Goal: Task Accomplishment & Management: Manage account settings

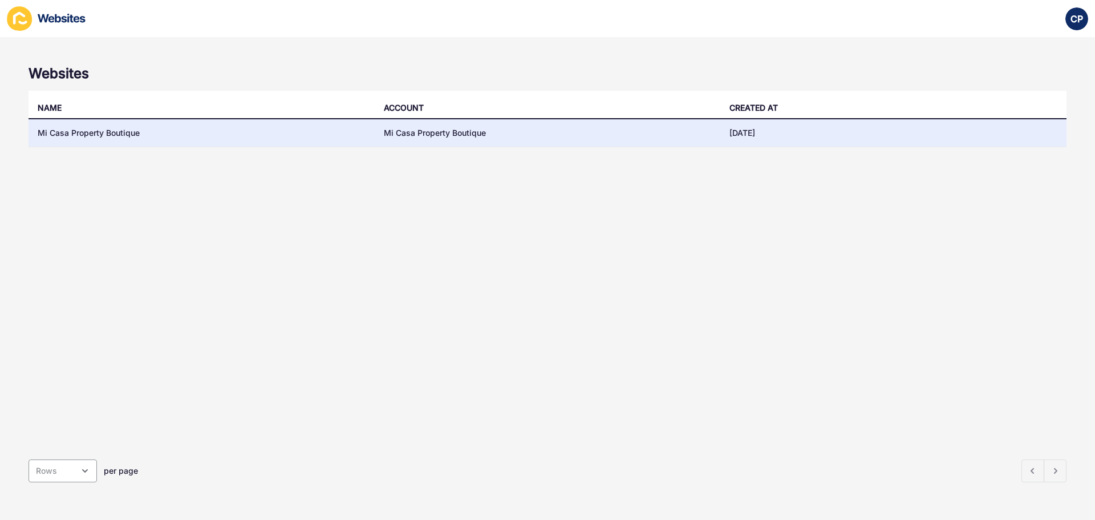
click at [126, 128] on td "Mi Casa Property Boutique" at bounding box center [202, 133] width 346 height 28
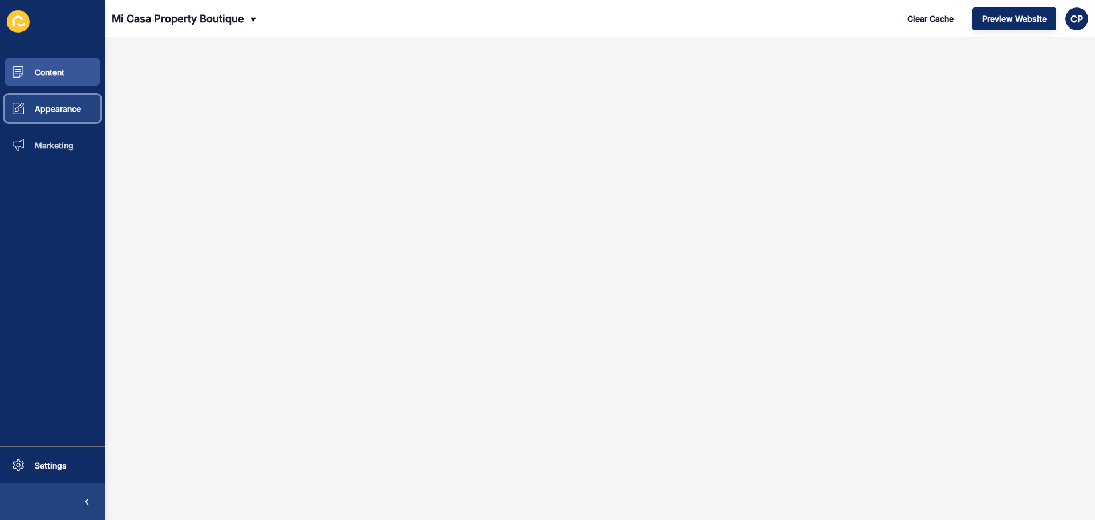
click at [67, 110] on span "Appearance" at bounding box center [39, 109] width 83 height 10
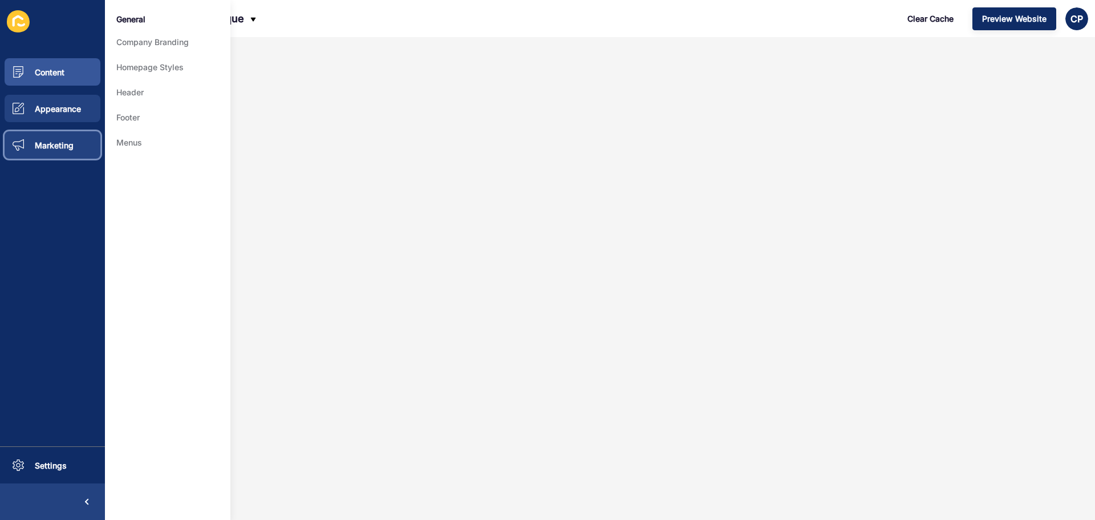
click at [62, 141] on span "Marketing" at bounding box center [35, 145] width 75 height 10
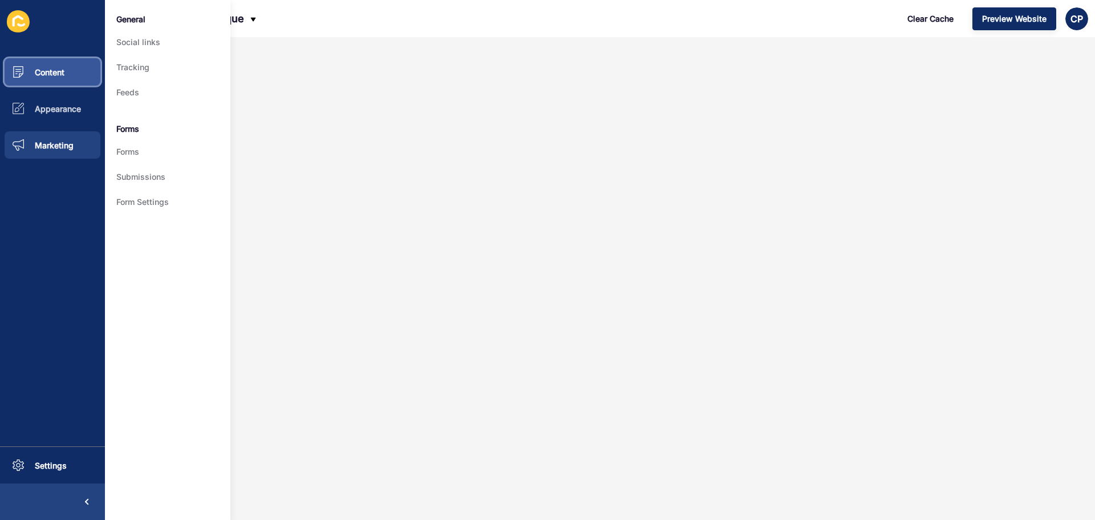
click at [67, 62] on button "Content" at bounding box center [52, 72] width 105 height 37
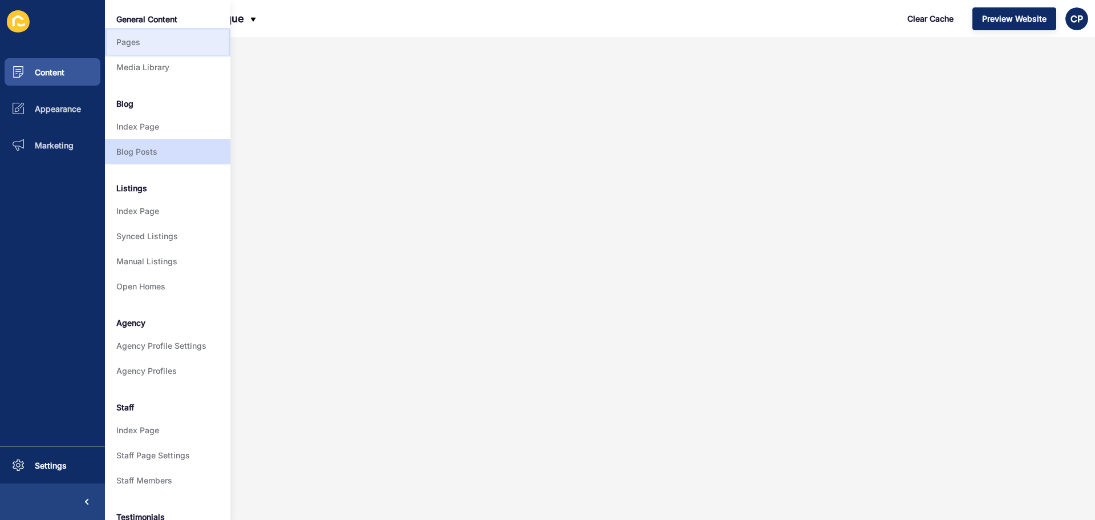
click at [144, 44] on link "Pages" at bounding box center [168, 42] width 126 height 25
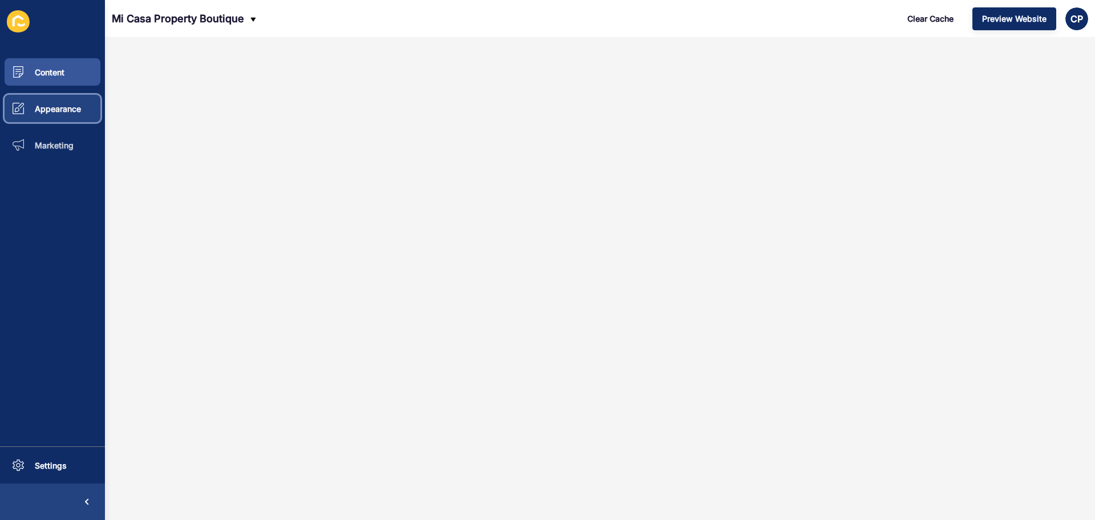
click at [62, 110] on span "Appearance" at bounding box center [39, 109] width 83 height 10
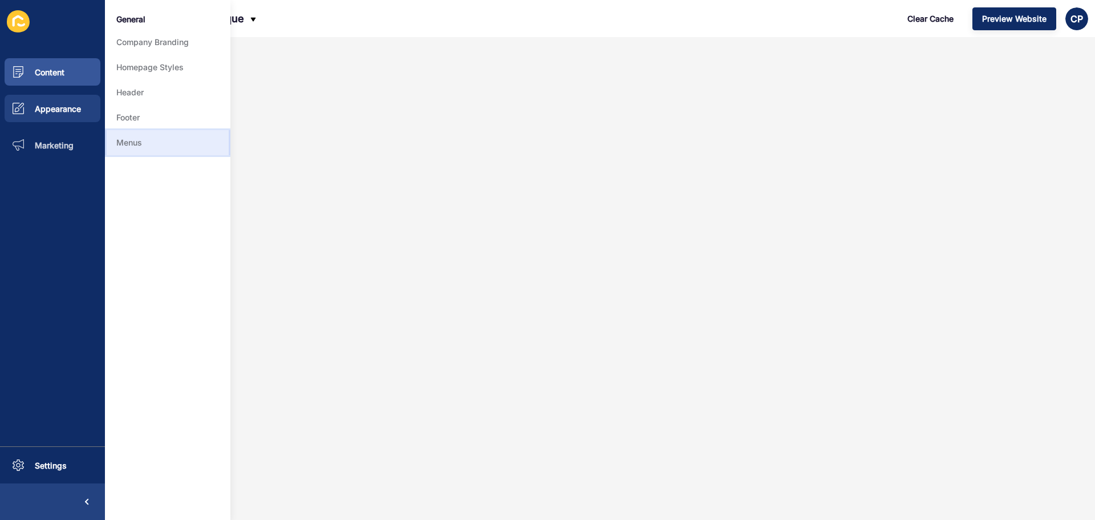
click at [191, 141] on link "Menus" at bounding box center [168, 142] width 126 height 25
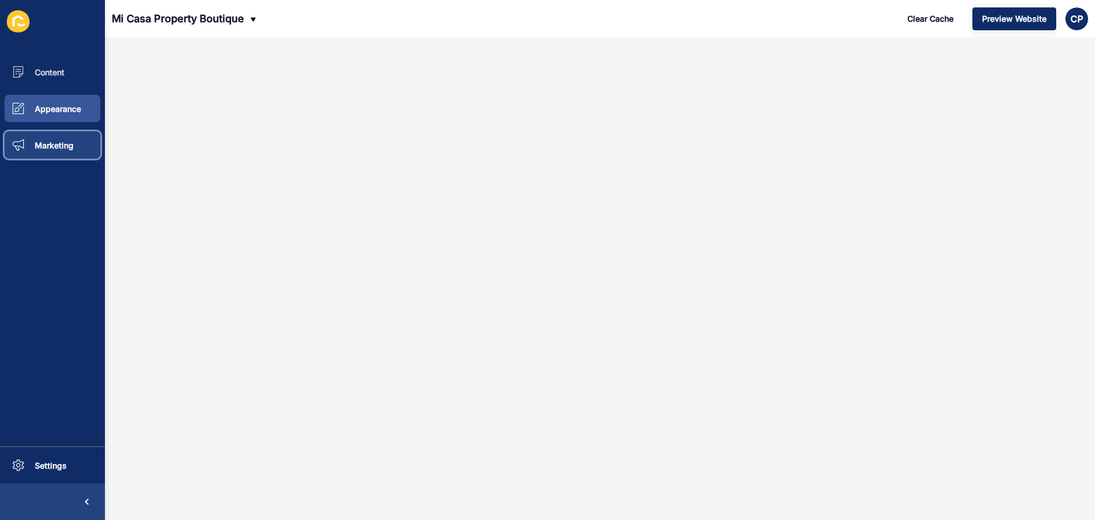
click at [50, 145] on span "Marketing" at bounding box center [35, 145] width 75 height 10
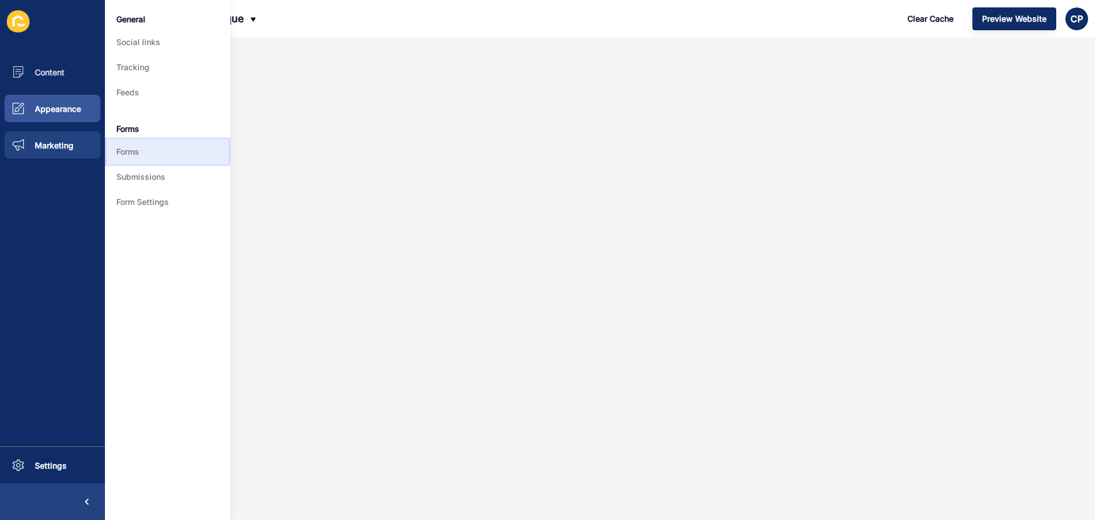
click at [175, 155] on link "Forms" at bounding box center [168, 151] width 126 height 25
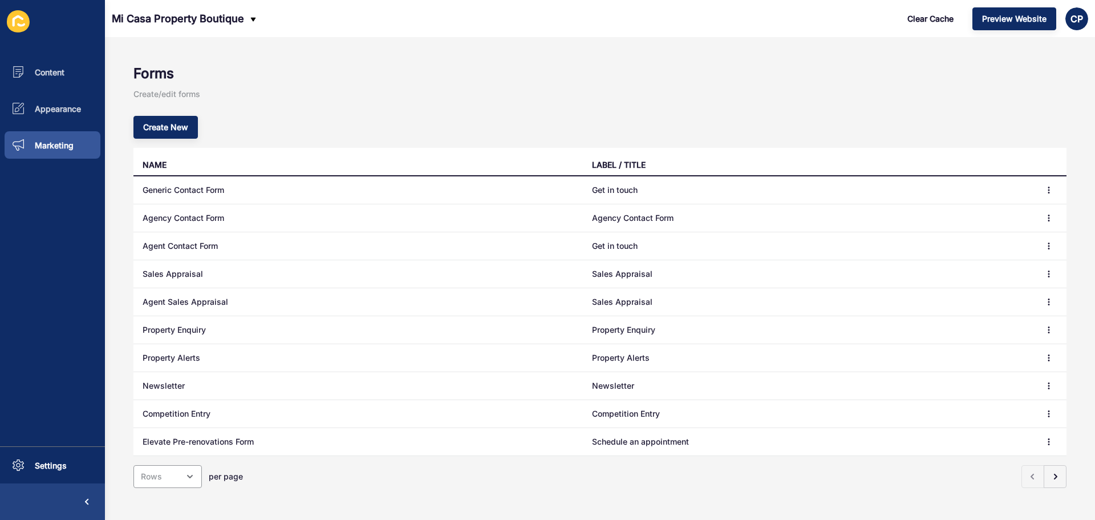
scroll to position [14, 0]
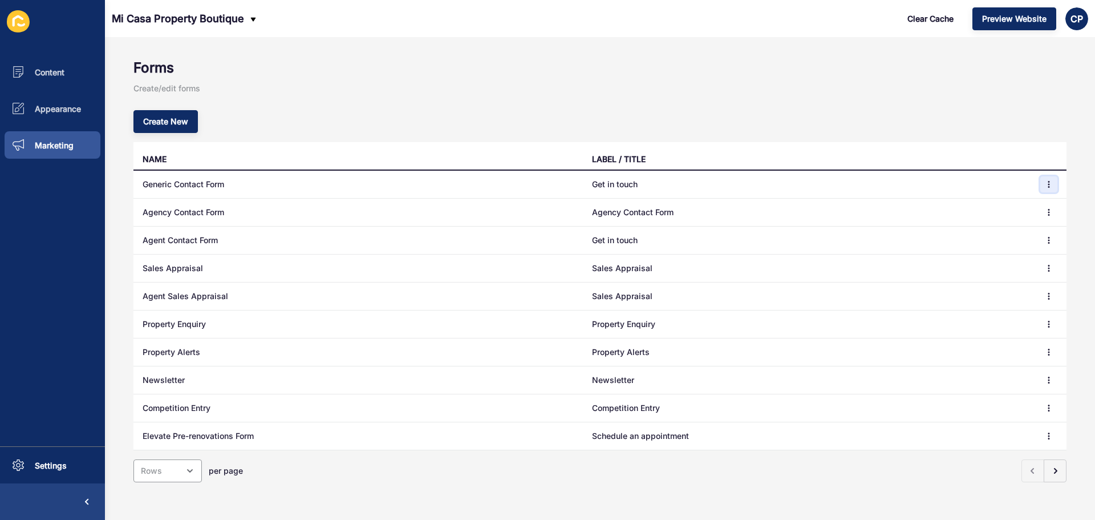
click at [1049, 181] on icon "button" at bounding box center [1049, 184] width 1 height 6
click at [1007, 197] on link "Edit" at bounding box center [1009, 198] width 80 height 25
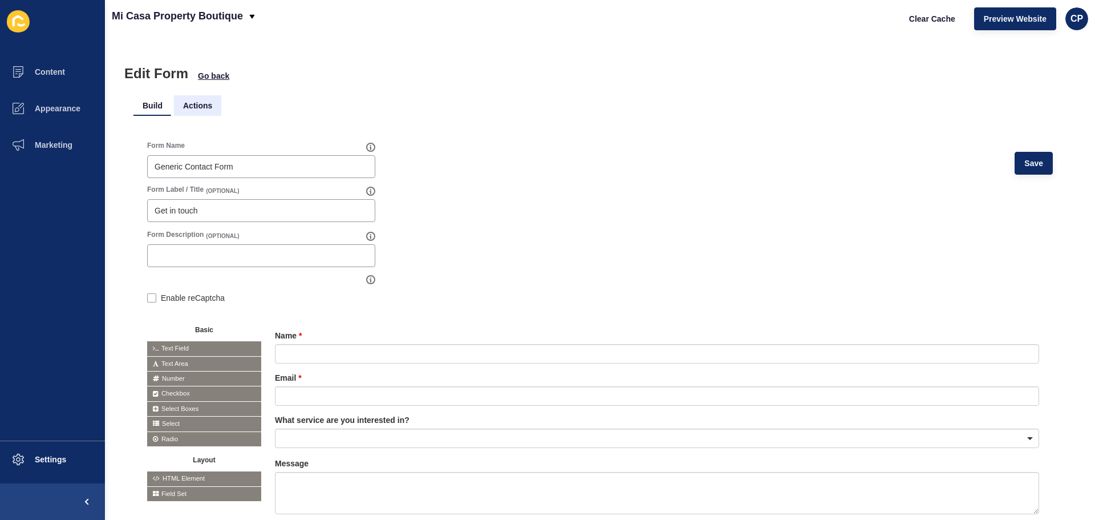
click at [194, 105] on li "Actions" at bounding box center [197, 105] width 47 height 21
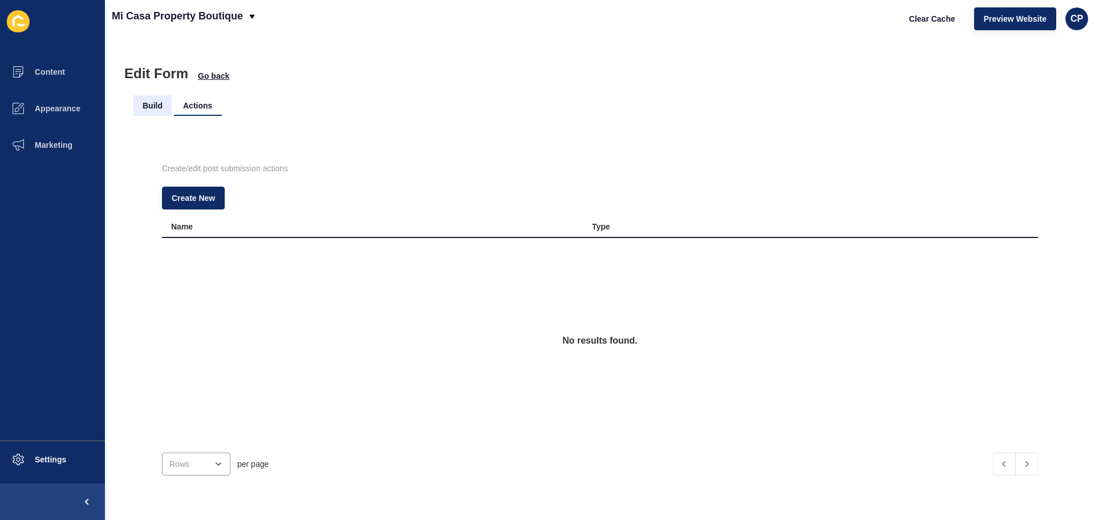
click at [155, 106] on li "Build" at bounding box center [152, 105] width 38 height 21
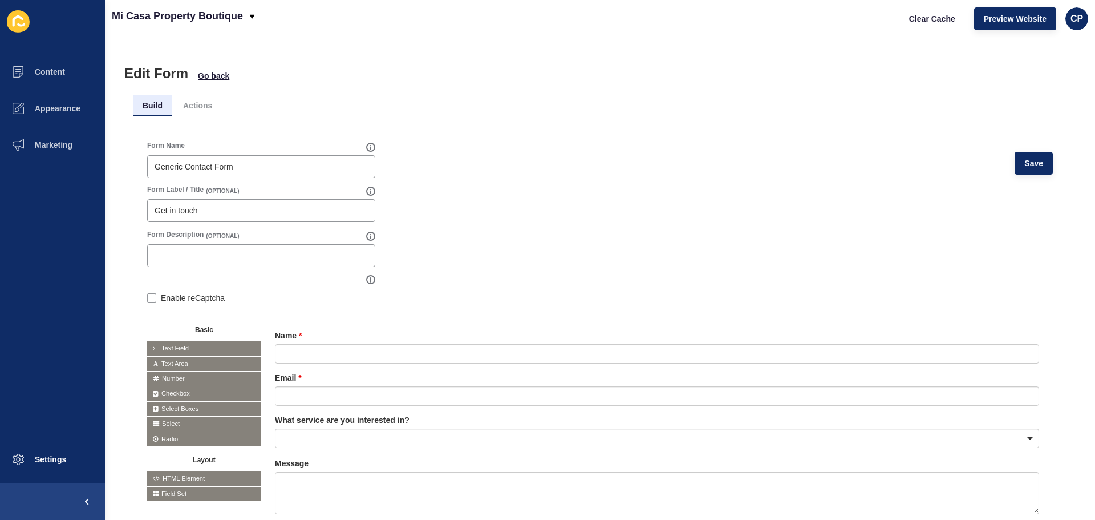
scroll to position [39, 0]
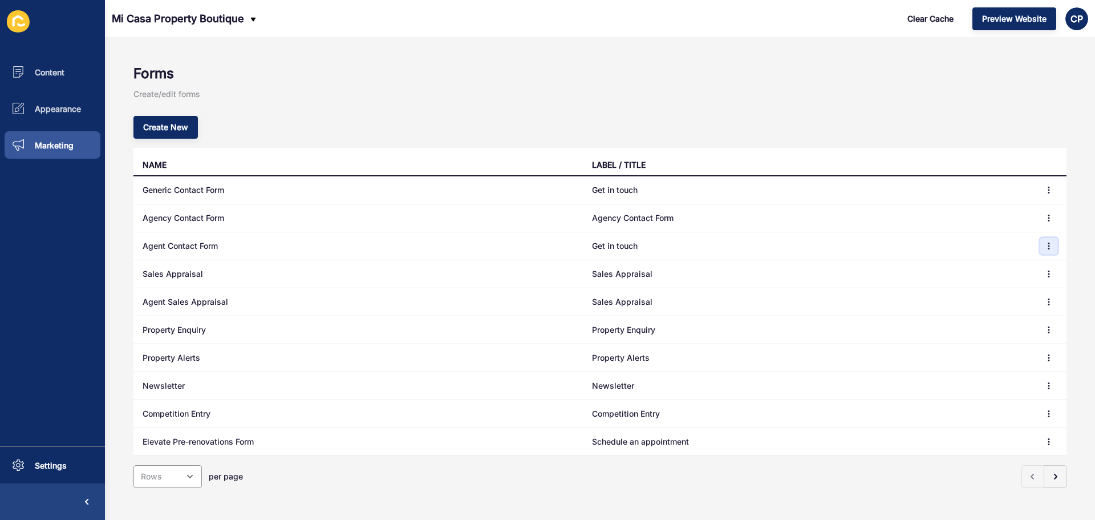
click at [1045, 244] on button "button" at bounding box center [1049, 246] width 17 height 16
click at [998, 268] on link "Edit" at bounding box center [1009, 268] width 80 height 25
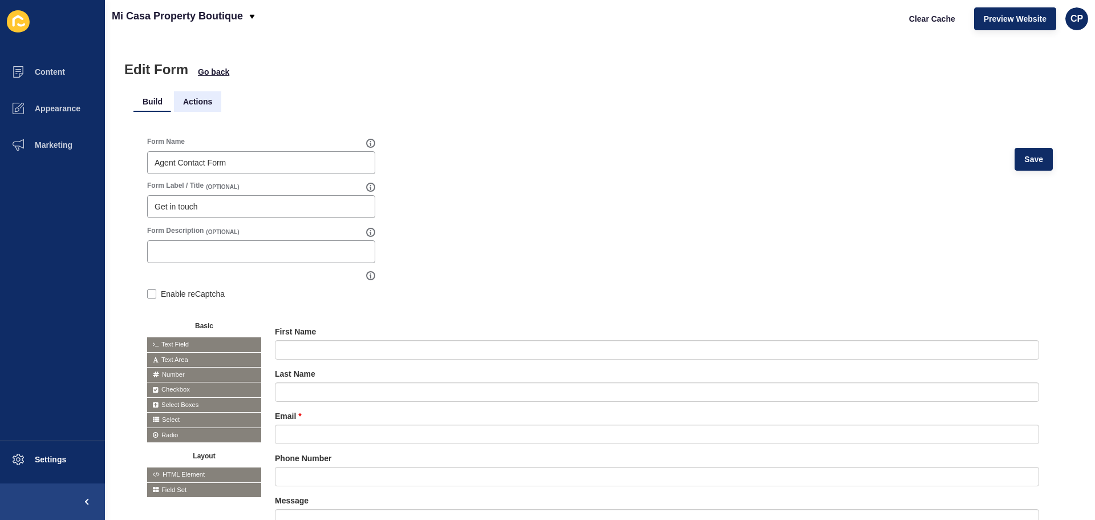
scroll to position [5, 0]
click at [201, 101] on li "Actions" at bounding box center [197, 100] width 47 height 21
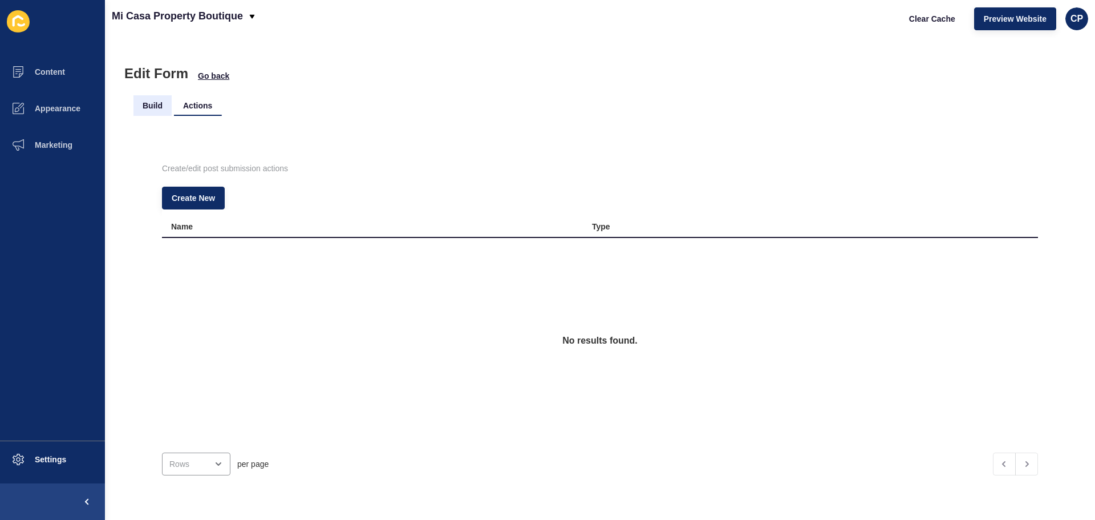
click at [160, 104] on li "Build" at bounding box center [152, 105] width 38 height 21
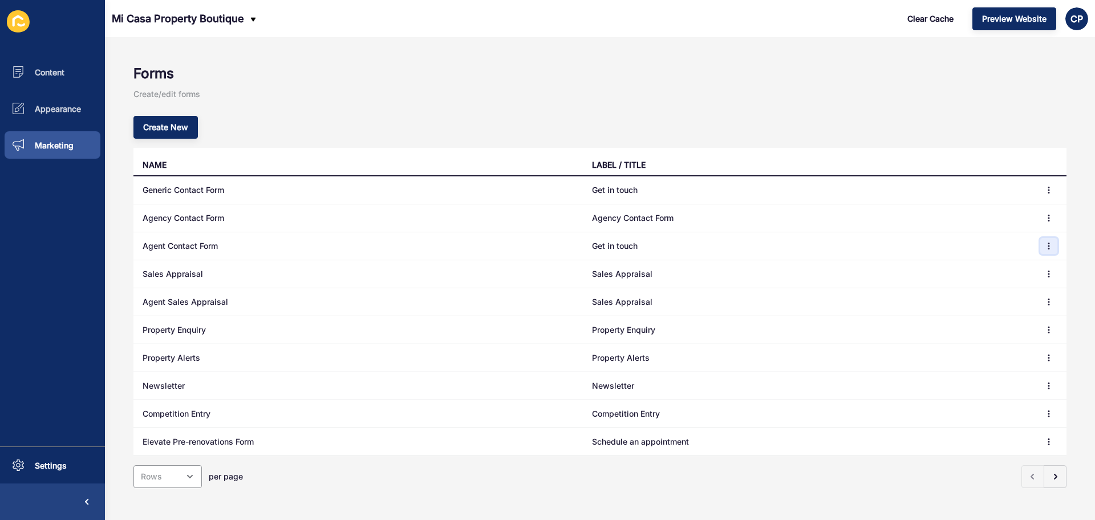
click at [1046, 247] on icon "button" at bounding box center [1049, 245] width 7 height 7
click at [1002, 274] on link "Edit" at bounding box center [1009, 268] width 80 height 25
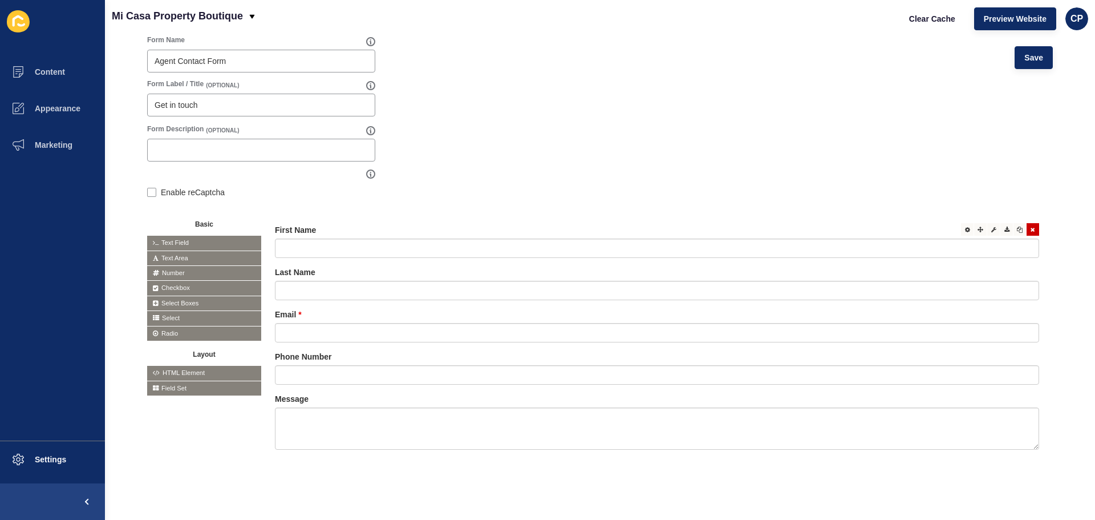
scroll to position [114, 0]
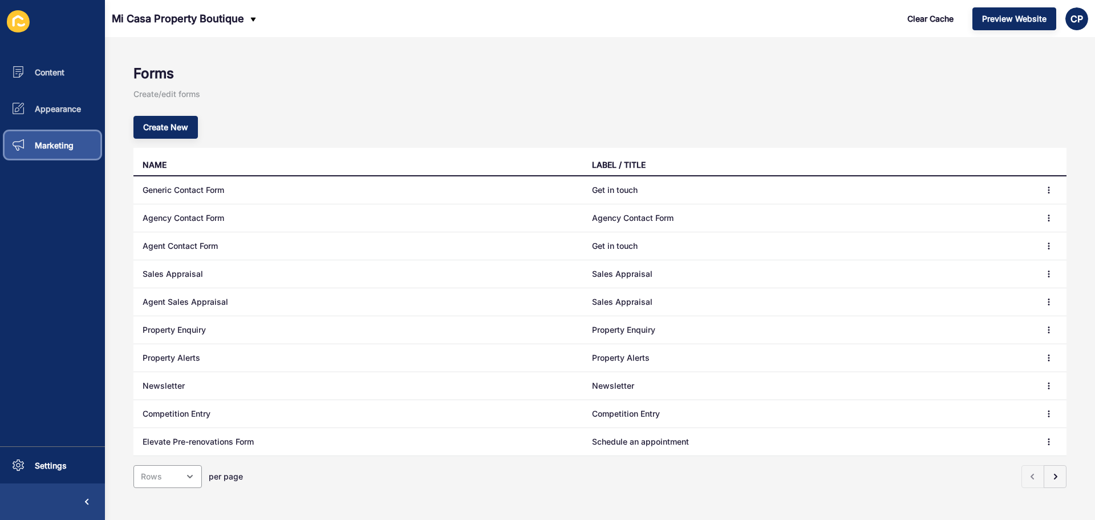
click at [56, 143] on span "Marketing" at bounding box center [35, 145] width 75 height 10
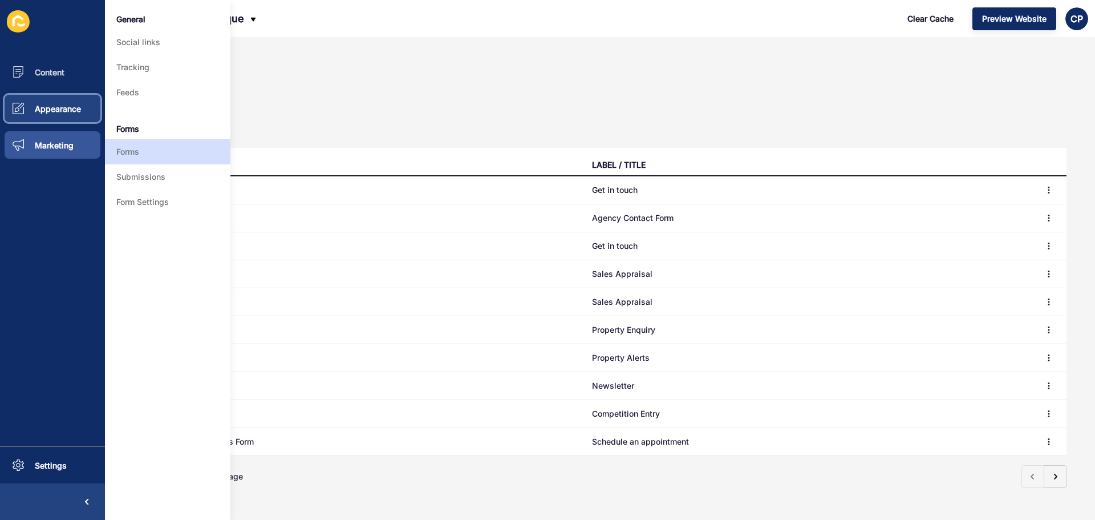
click at [58, 106] on span "Appearance" at bounding box center [39, 109] width 83 height 10
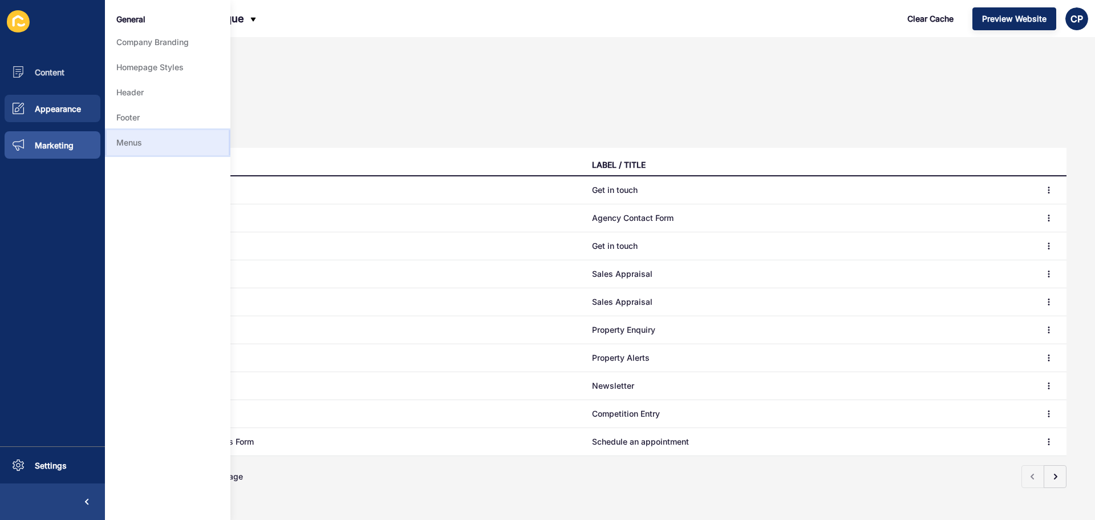
click at [124, 135] on link "Menus" at bounding box center [168, 142] width 126 height 25
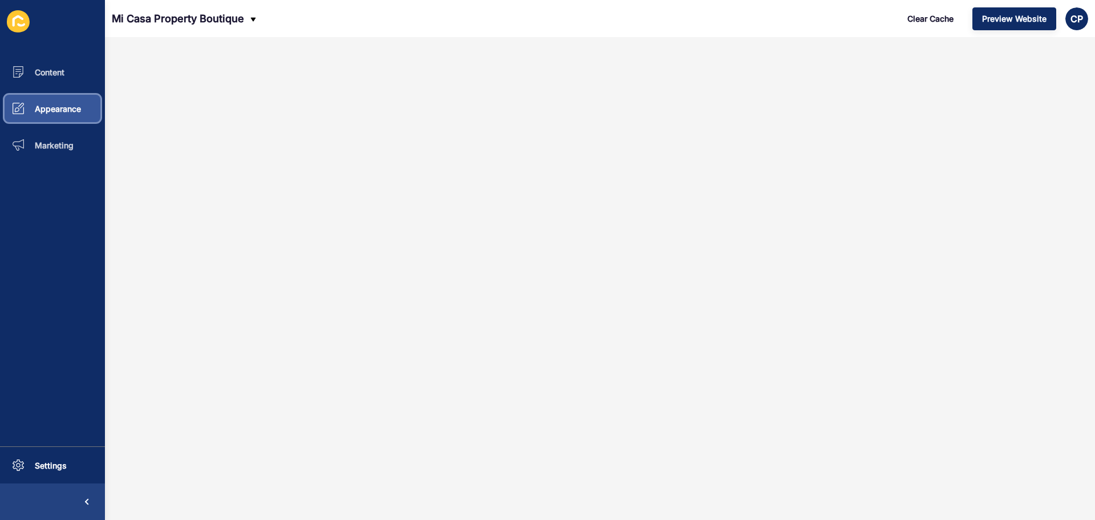
click at [69, 107] on span "Appearance" at bounding box center [39, 109] width 83 height 10
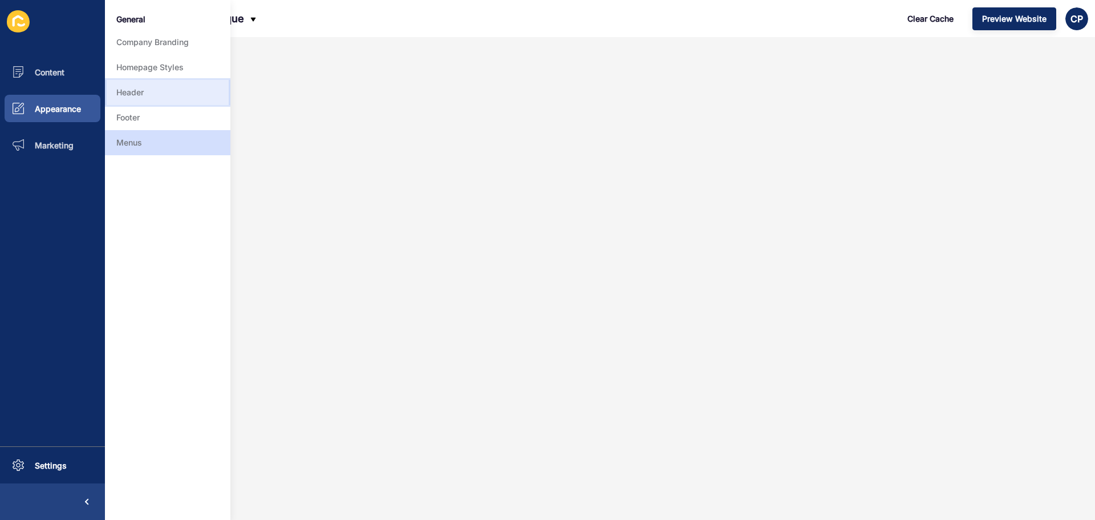
click at [138, 91] on link "Header" at bounding box center [168, 92] width 126 height 25
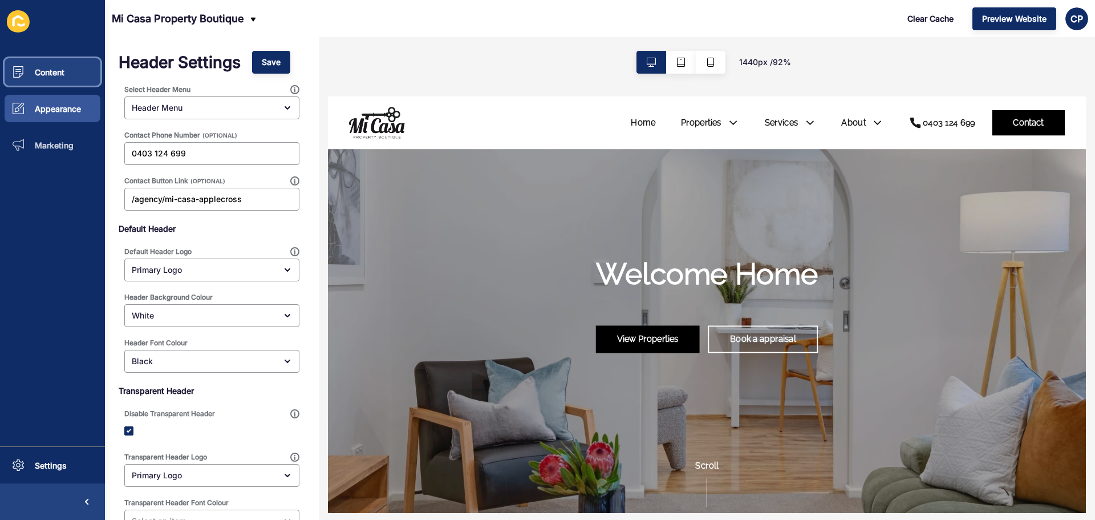
click at [56, 66] on button "Content" at bounding box center [52, 72] width 105 height 37
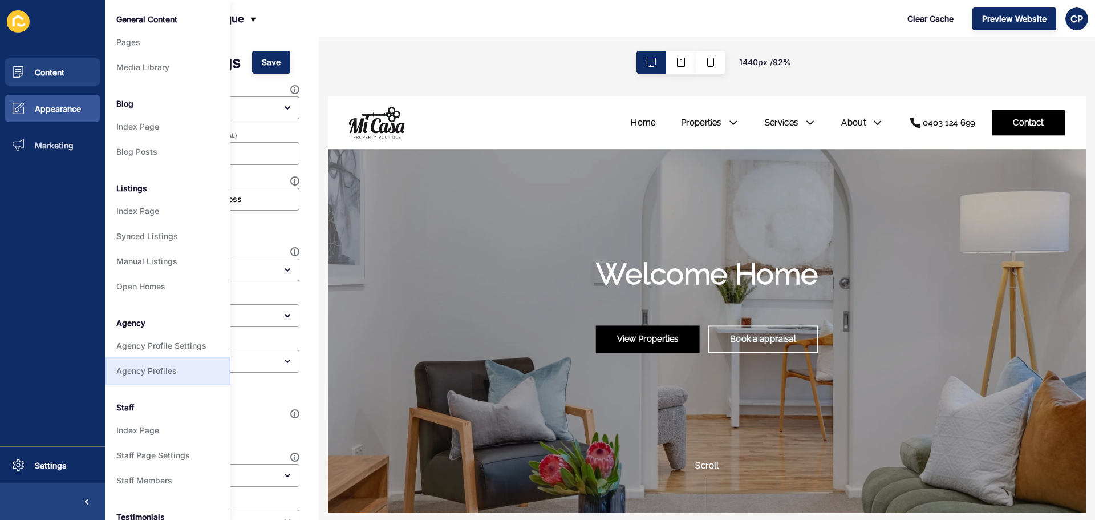
click at [144, 374] on link "Agency Profiles" at bounding box center [168, 370] width 126 height 25
